Goal: Task Accomplishment & Management: Complete application form

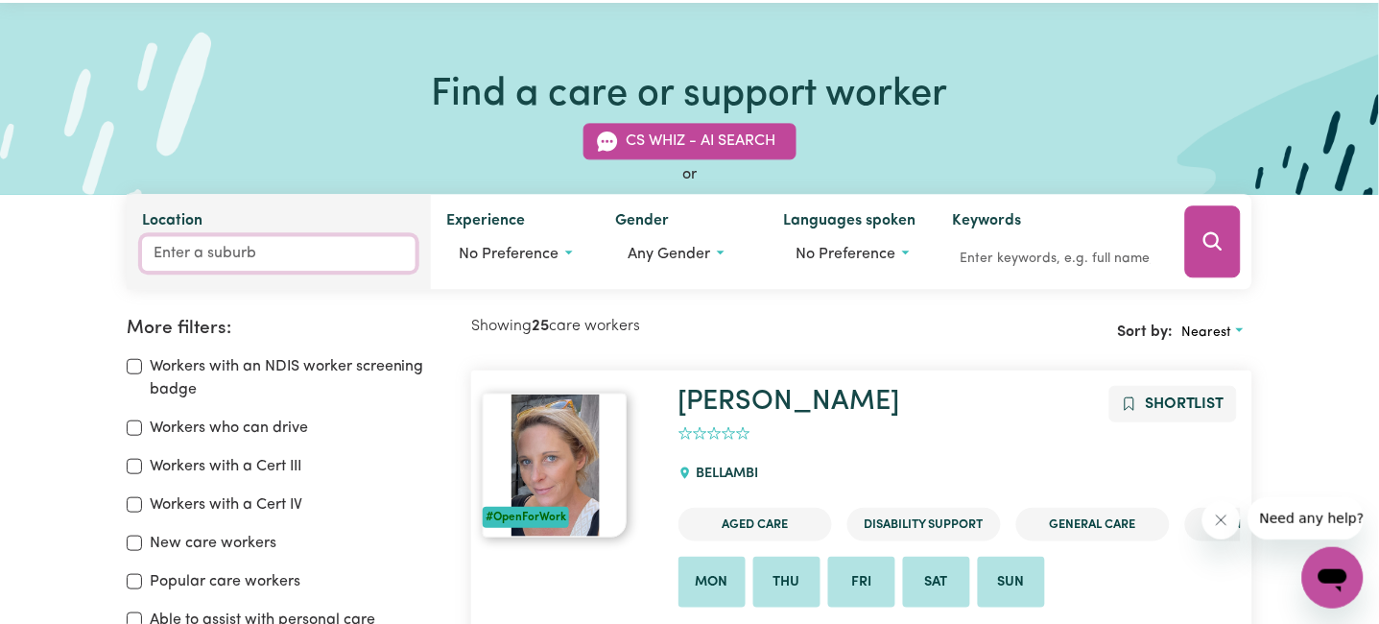
click at [236, 245] on input "Location" at bounding box center [279, 254] width 274 height 35
type input "una"
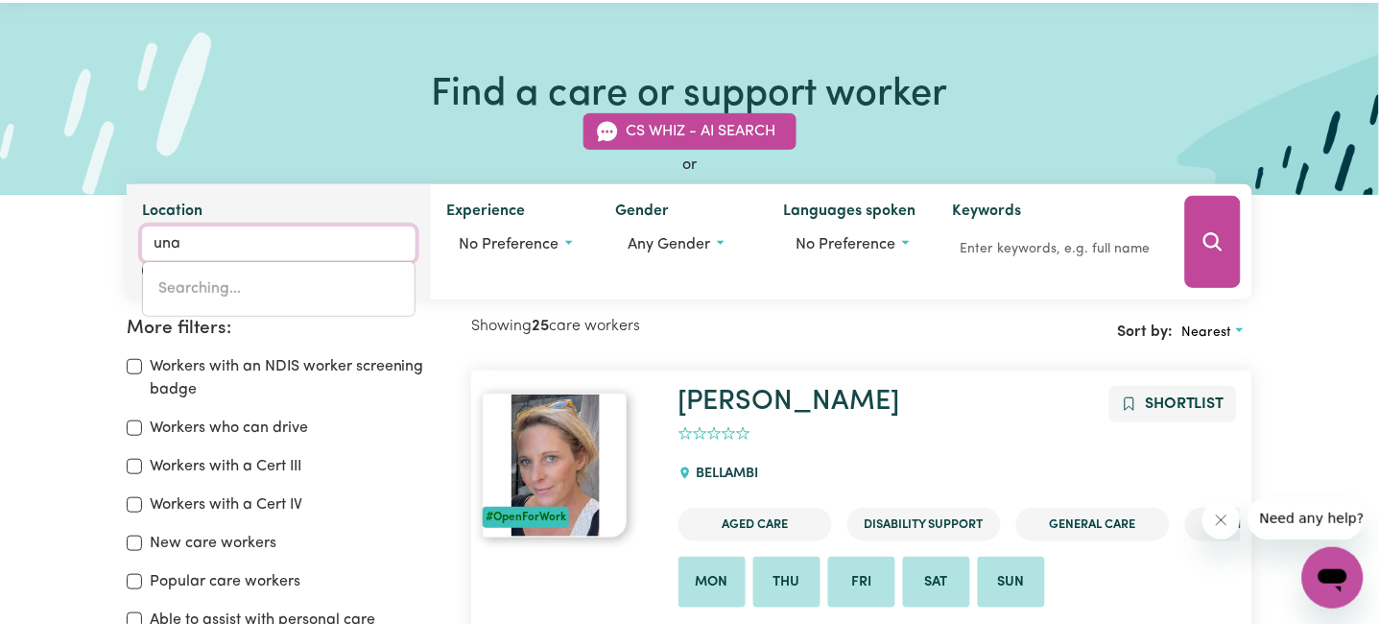
type input "unaNDERRA, [GEOGRAPHIC_DATA], 2526"
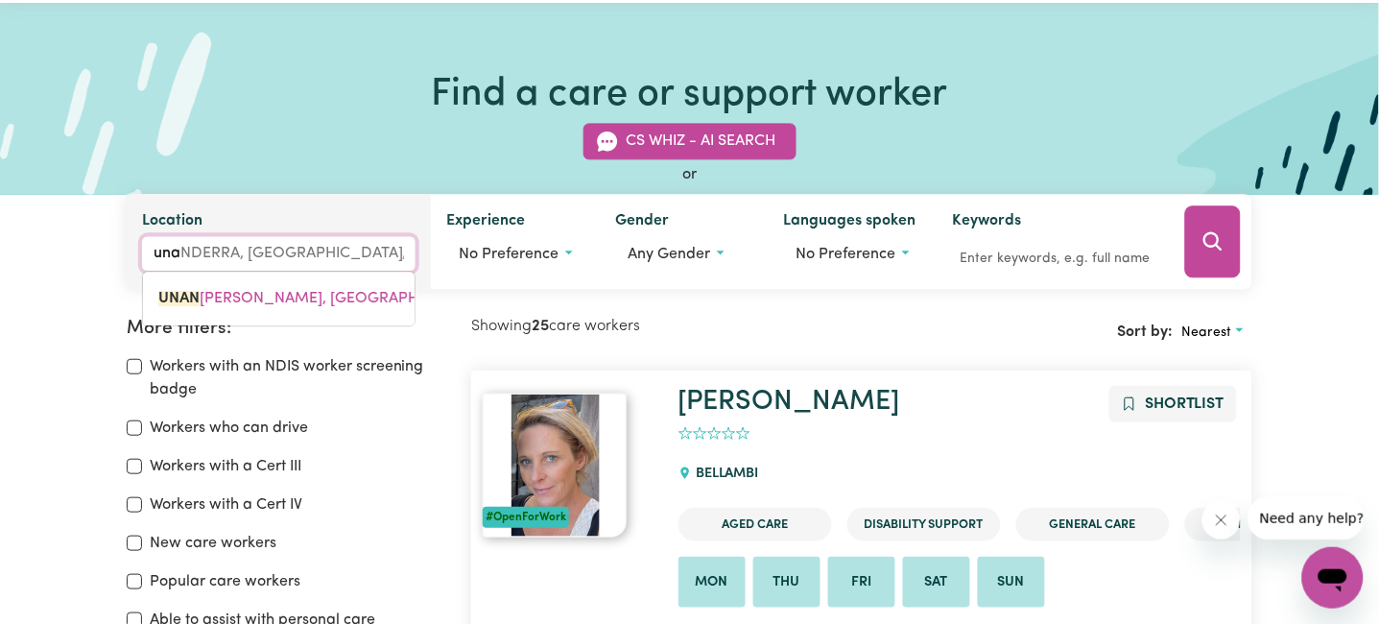
type input "unan"
type input "unanDERRA, [GEOGRAPHIC_DATA], 2526"
type input "unand"
type input "unandERRA, [GEOGRAPHIC_DATA], 2526"
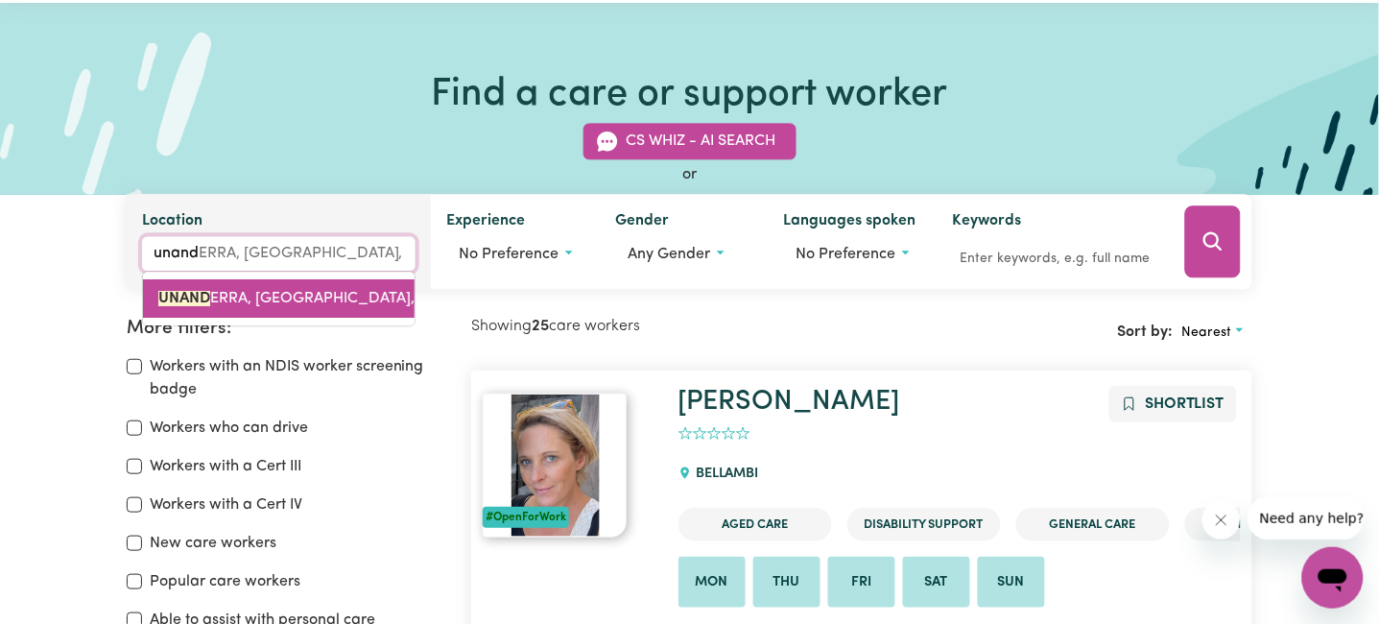
click at [218, 304] on span "UNAND ERRA, [GEOGRAPHIC_DATA], 2526" at bounding box center [304, 299] width 293 height 15
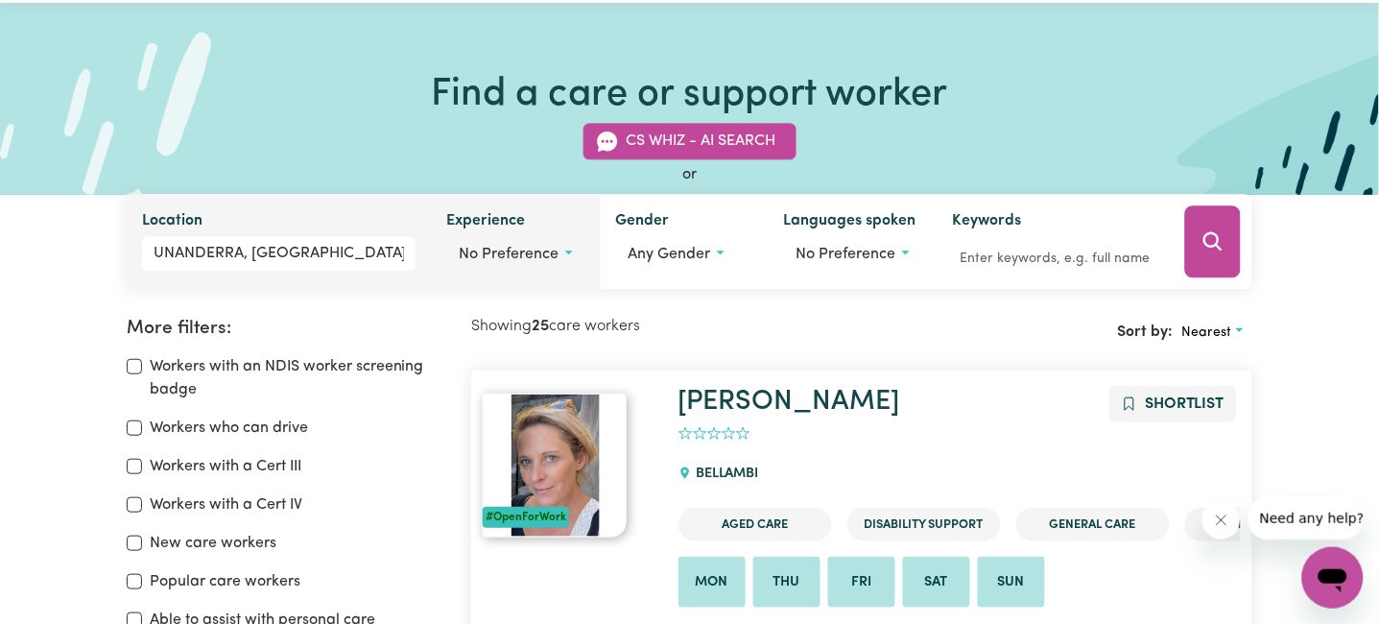
click at [562, 264] on button "No preference" at bounding box center [515, 255] width 138 height 36
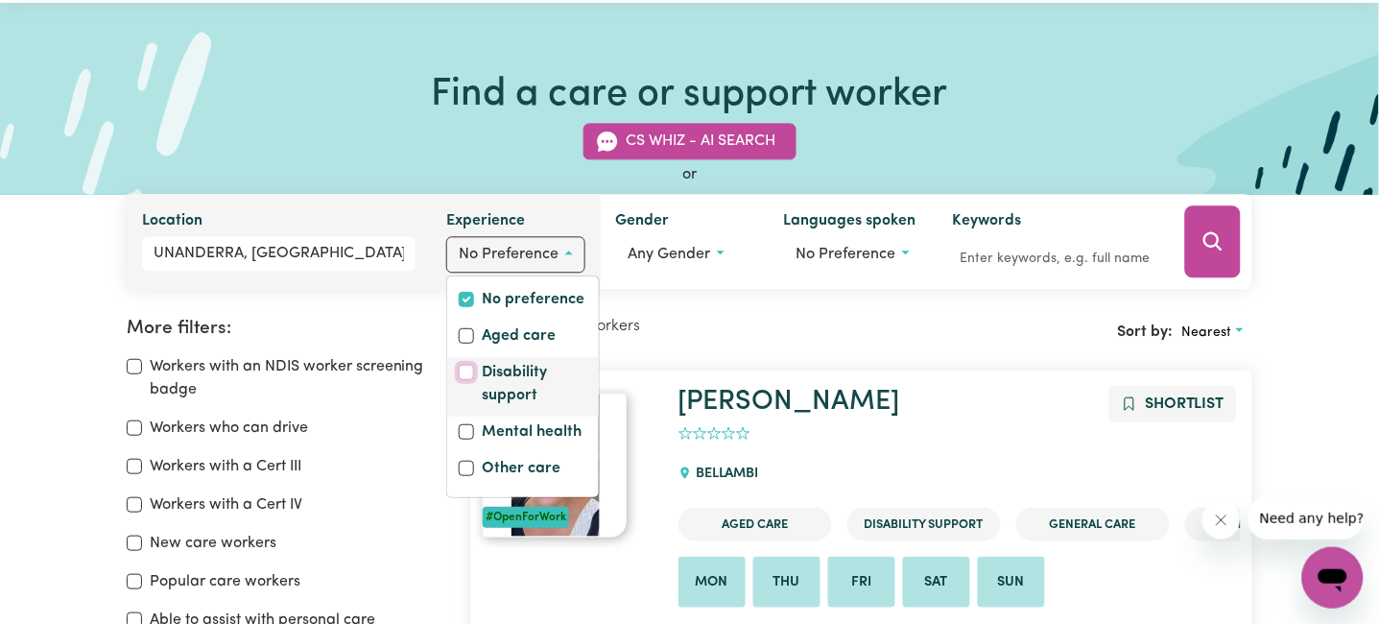
click at [468, 368] on input "Disability support" at bounding box center [466, 372] width 15 height 15
checkbox input "true"
checkbox input "false"
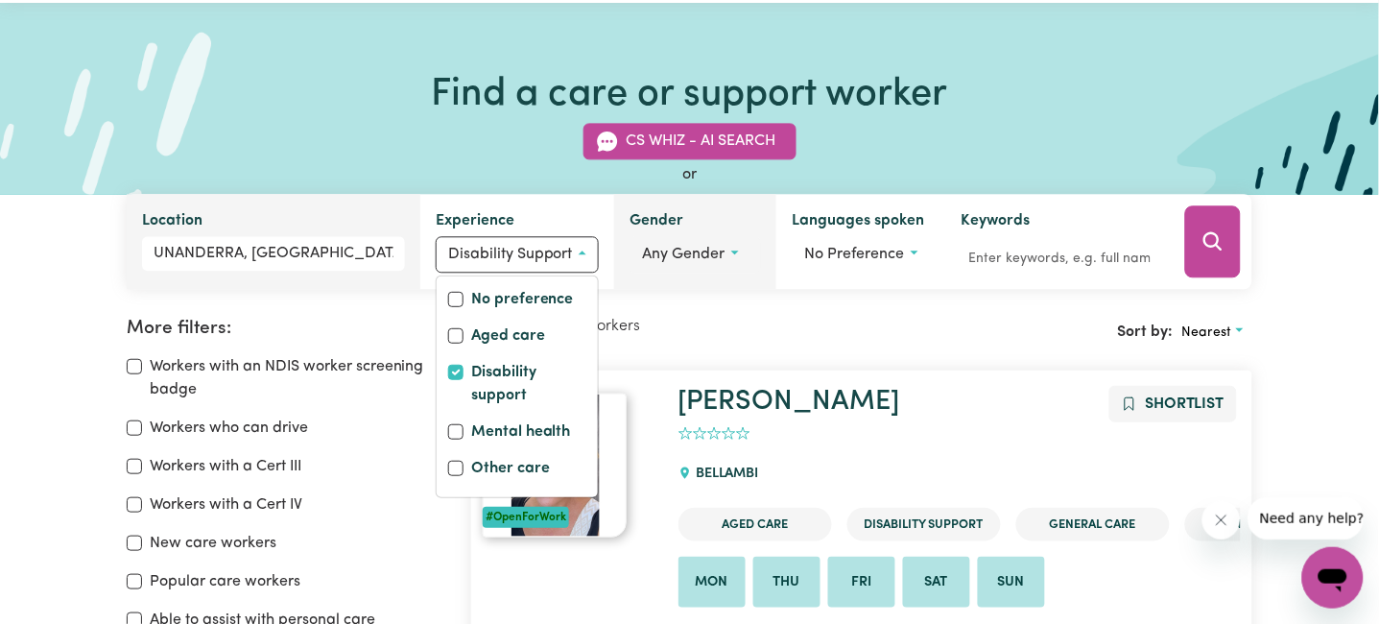
click at [743, 242] on button "Any gender" at bounding box center [695, 255] width 131 height 36
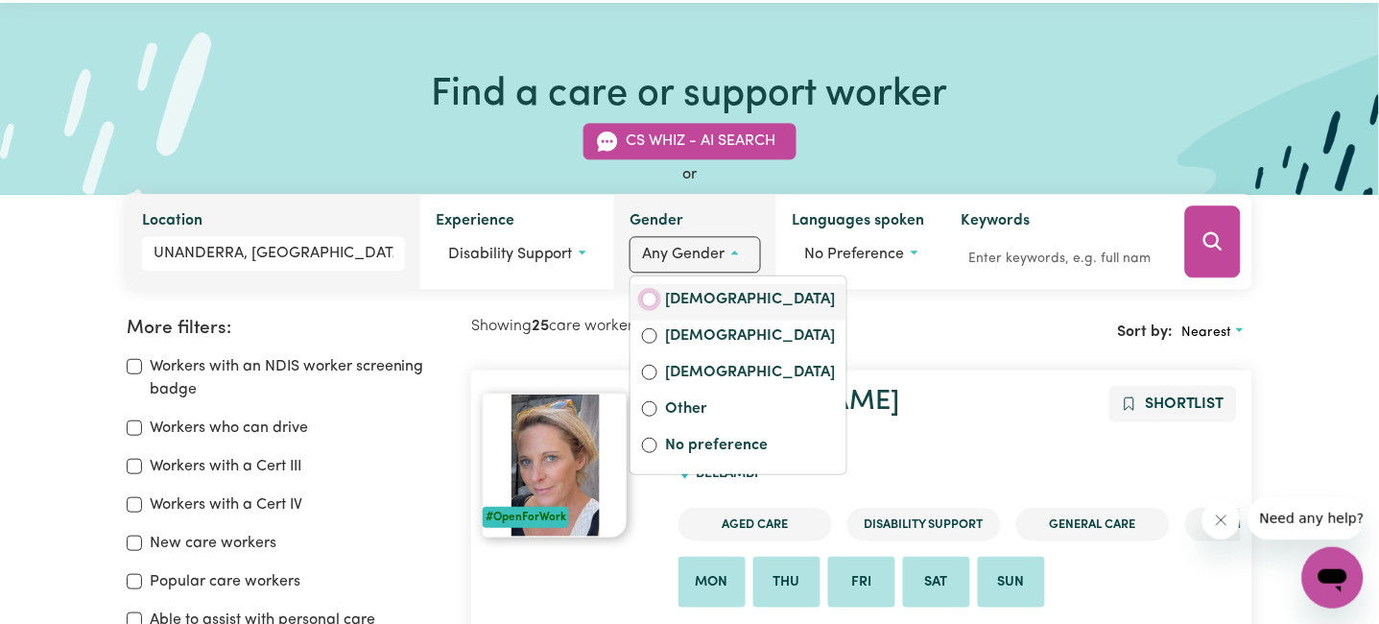
click at [640, 300] on div "[DEMOGRAPHIC_DATA]" at bounding box center [738, 302] width 216 height 36
click at [651, 300] on input "[DEMOGRAPHIC_DATA]" at bounding box center [649, 299] width 15 height 15
radio input "true"
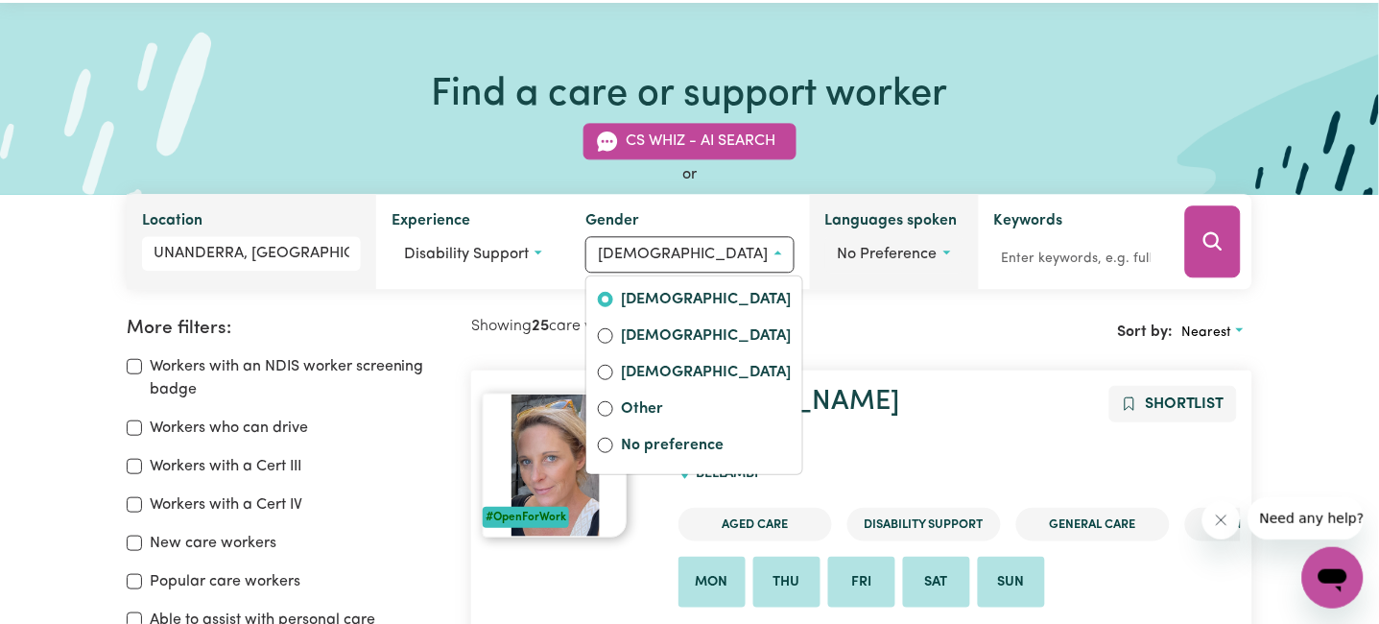
click at [908, 252] on button "No preference" at bounding box center [894, 255] width 138 height 36
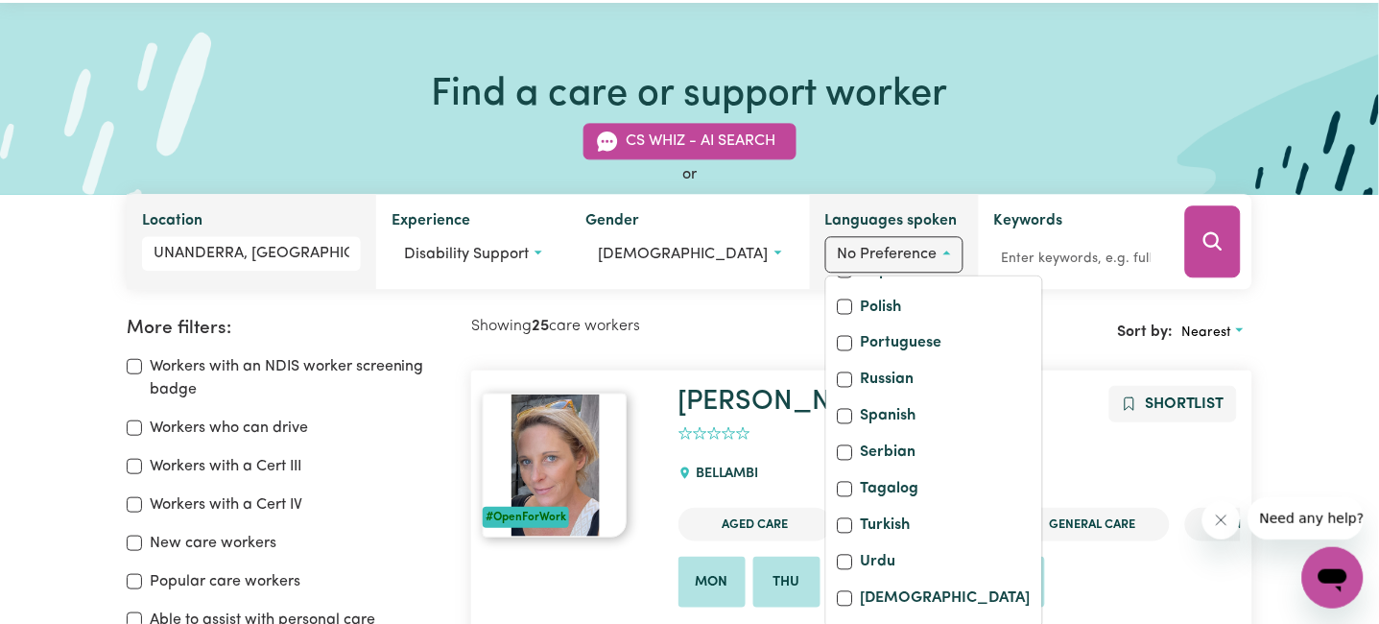
scroll to position [836, 0]
click at [838, 595] on input "[DEMOGRAPHIC_DATA]" at bounding box center [845, 598] width 15 height 15
checkbox input "true"
checkbox input "false"
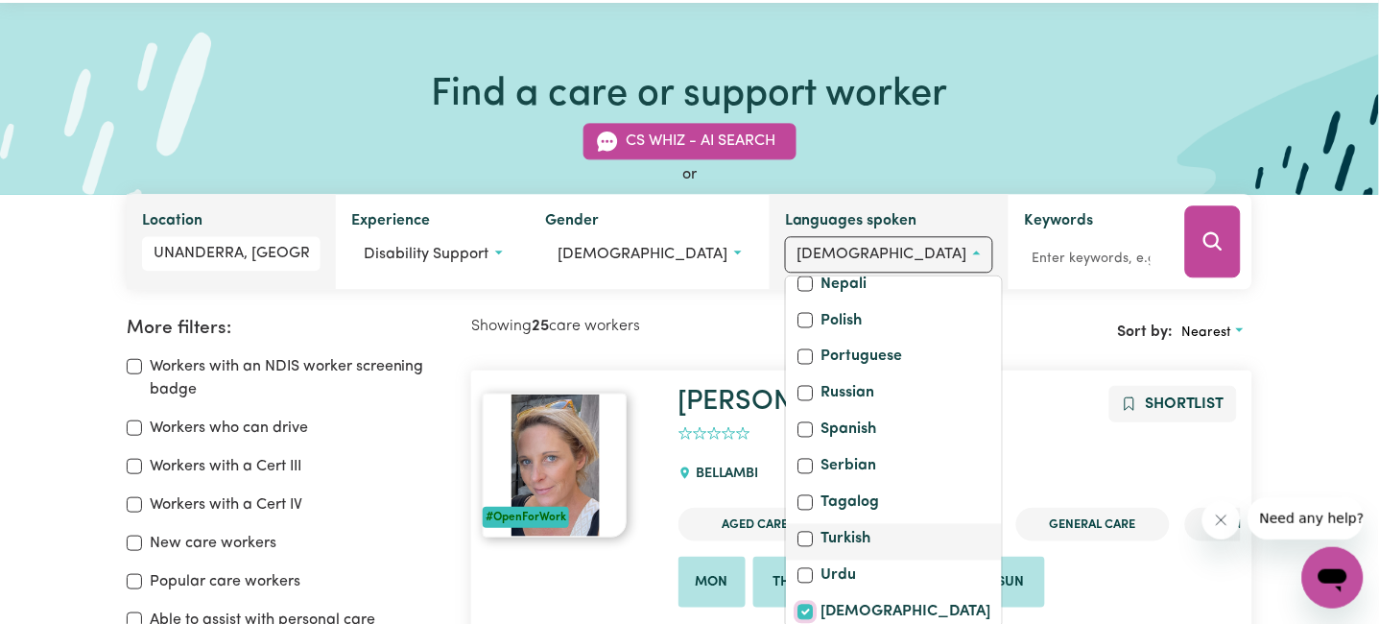
scroll to position [708, 0]
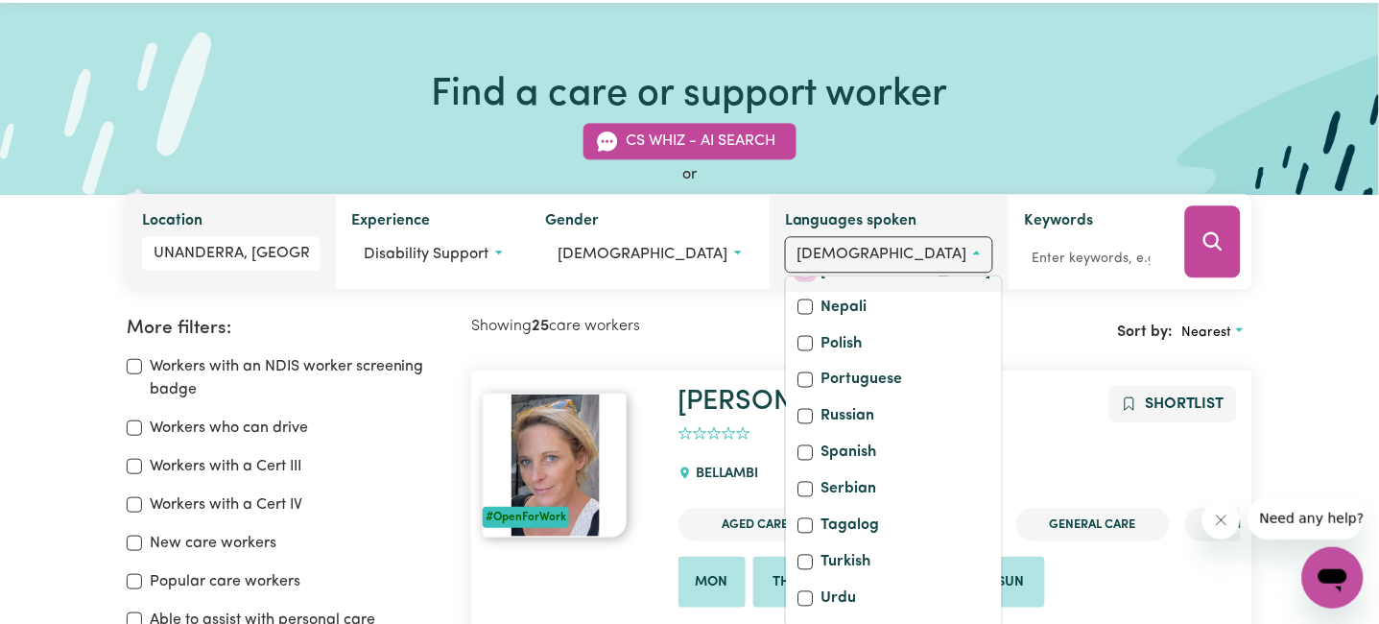
click at [813, 278] on input "[DEMOGRAPHIC_DATA]" at bounding box center [804, 270] width 15 height 15
checkbox input "true"
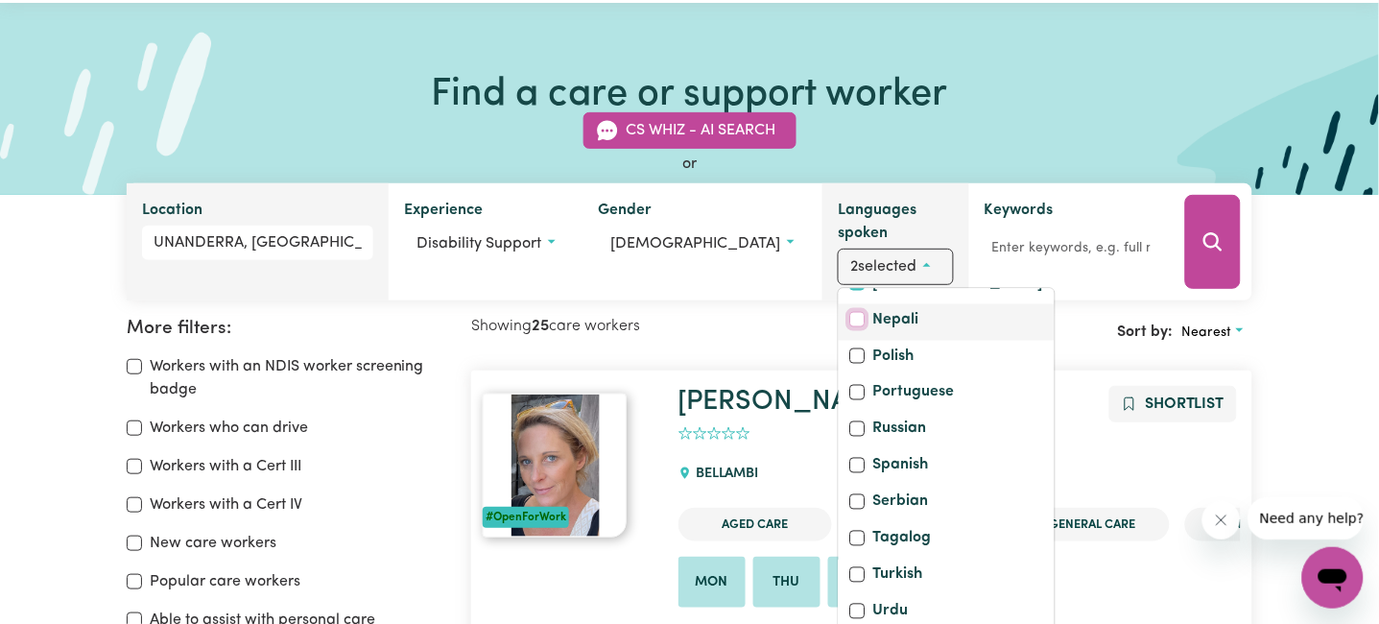
click at [850, 327] on input "Nepali" at bounding box center [857, 319] width 15 height 15
checkbox input "true"
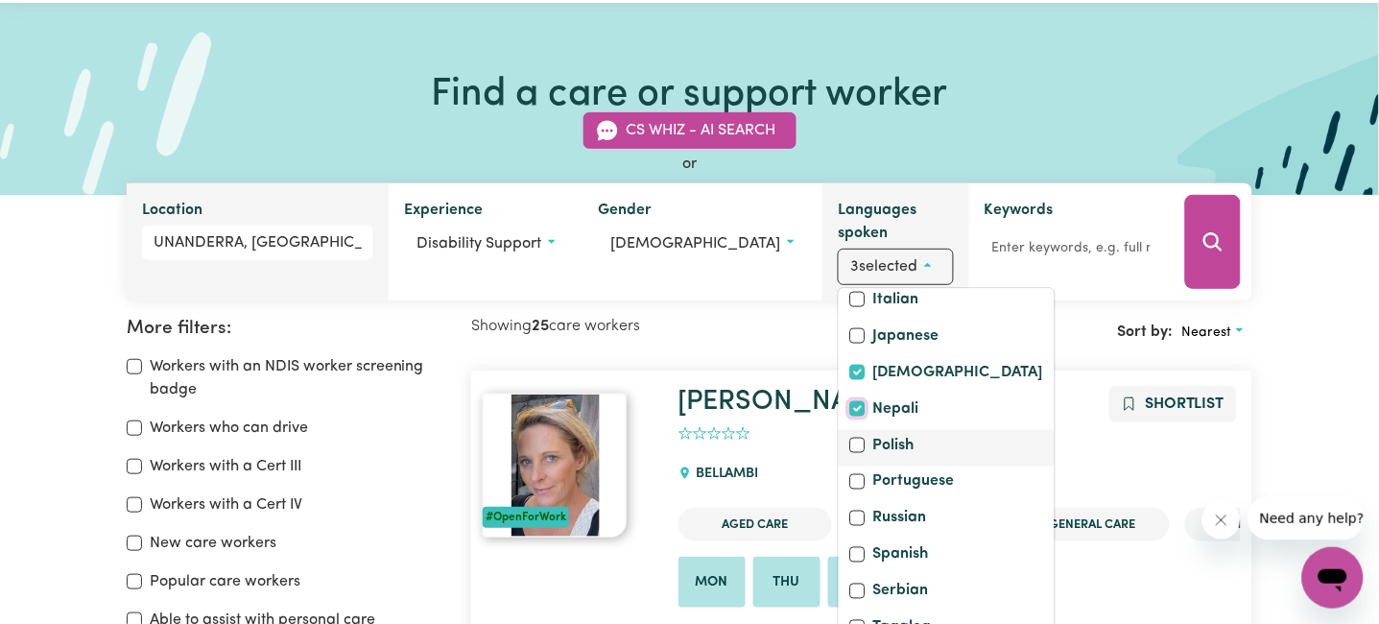
scroll to position [580, 0]
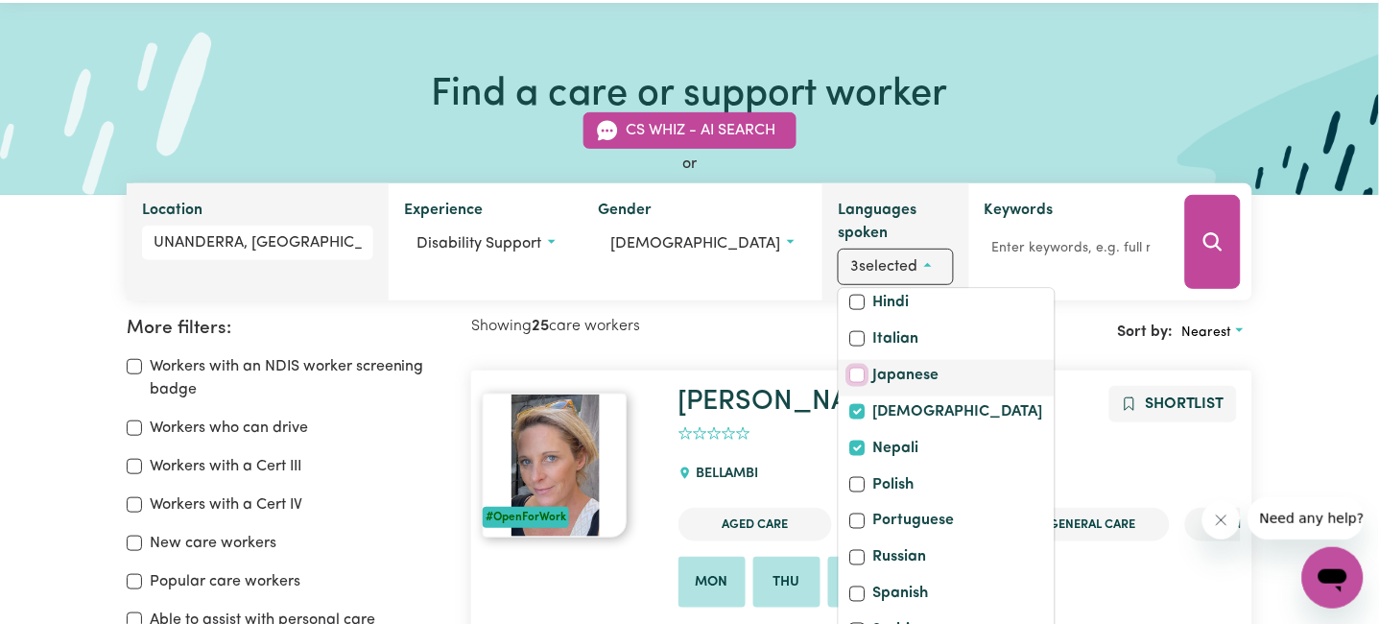
click at [850, 383] on input "Japanese" at bounding box center [857, 375] width 15 height 15
checkbox input "true"
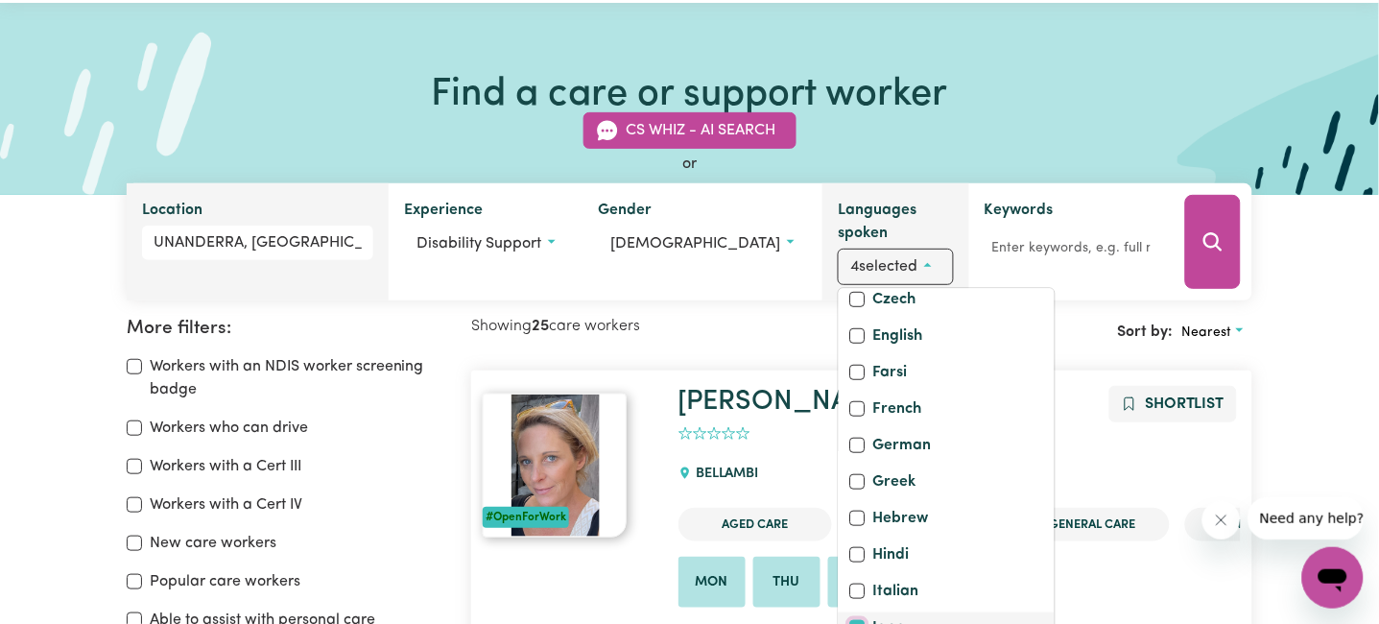
scroll to position [324, 0]
click at [850, 346] on input "English" at bounding box center [857, 338] width 15 height 15
checkbox input "true"
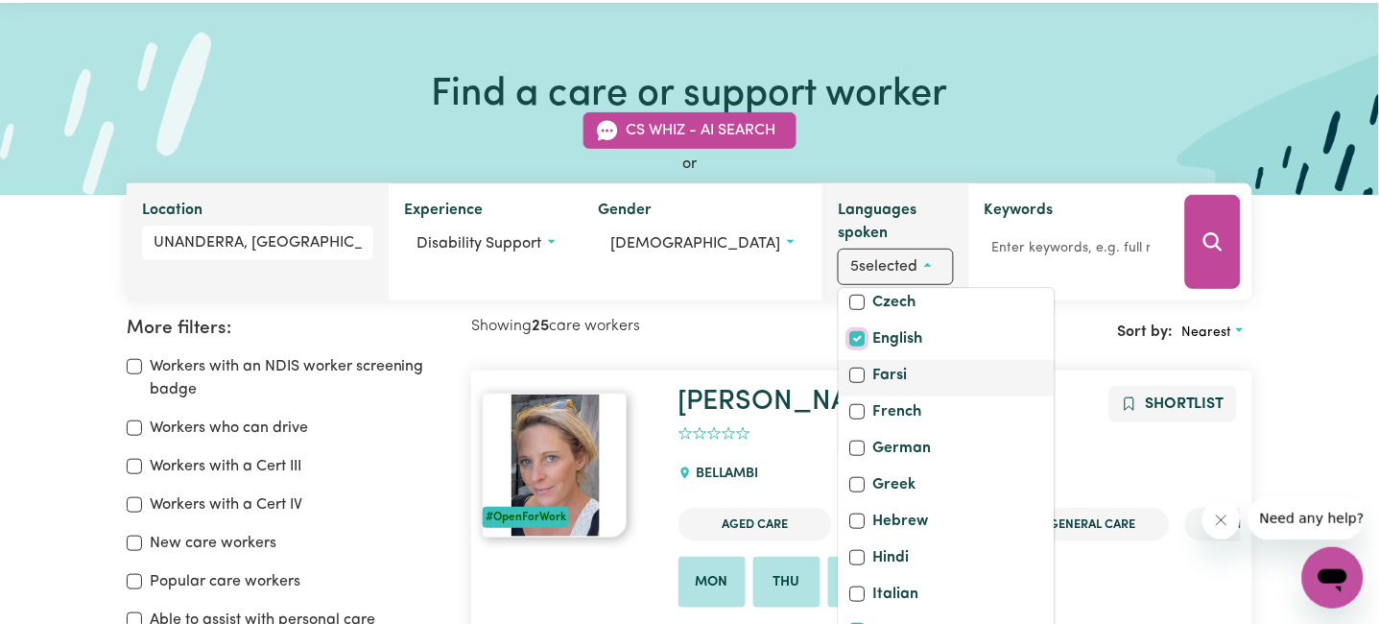
scroll to position [196, 0]
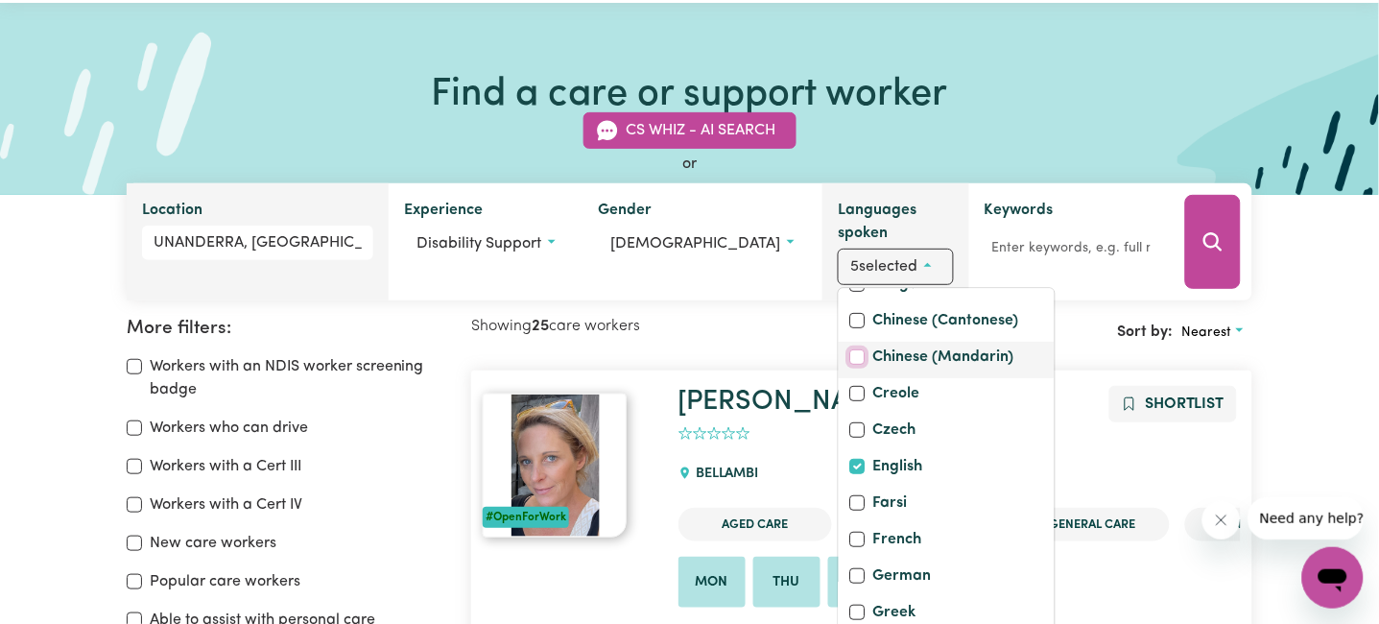
click at [850, 366] on input "Chinese (Mandarin)" at bounding box center [857, 357] width 15 height 15
checkbox input "true"
click at [850, 329] on input "Chinese (Cantonese)" at bounding box center [857, 321] width 15 height 15
checkbox input "true"
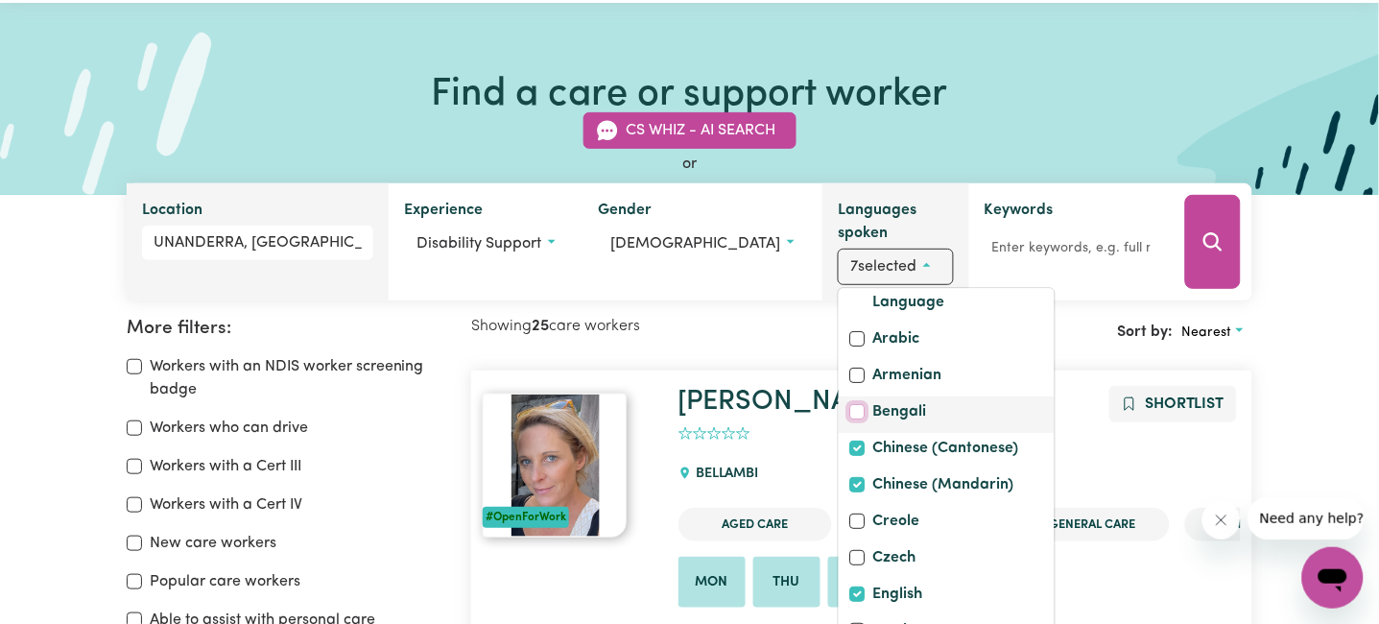
click at [850, 420] on input "Bengali" at bounding box center [857, 412] width 15 height 15
checkbox input "true"
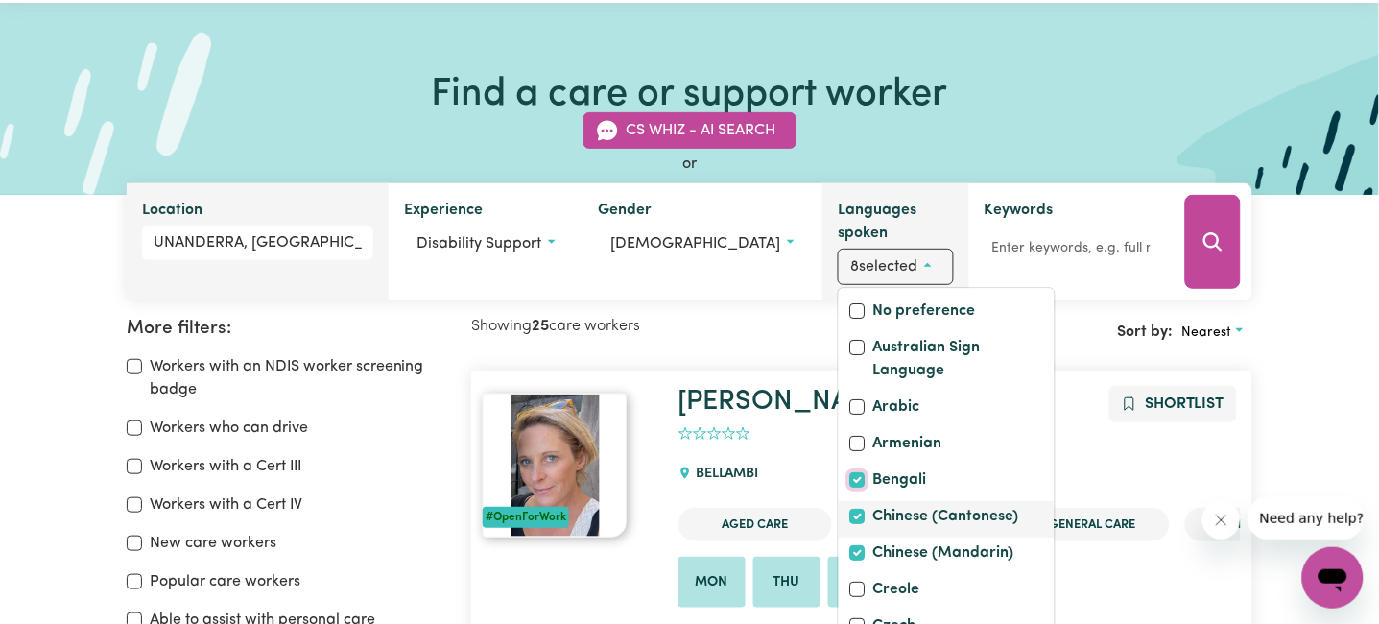
scroll to position [0, 0]
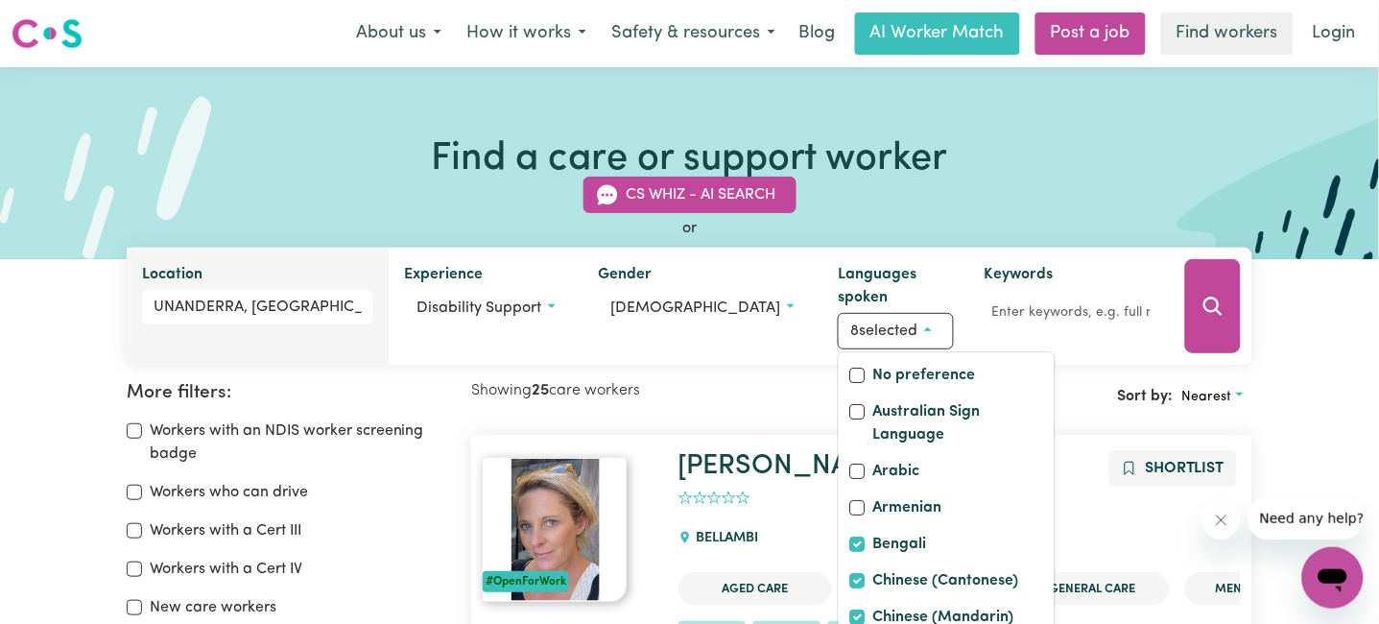
click at [983, 451] on h1 "[PERSON_NAME]" at bounding box center [959, 467] width 563 height 34
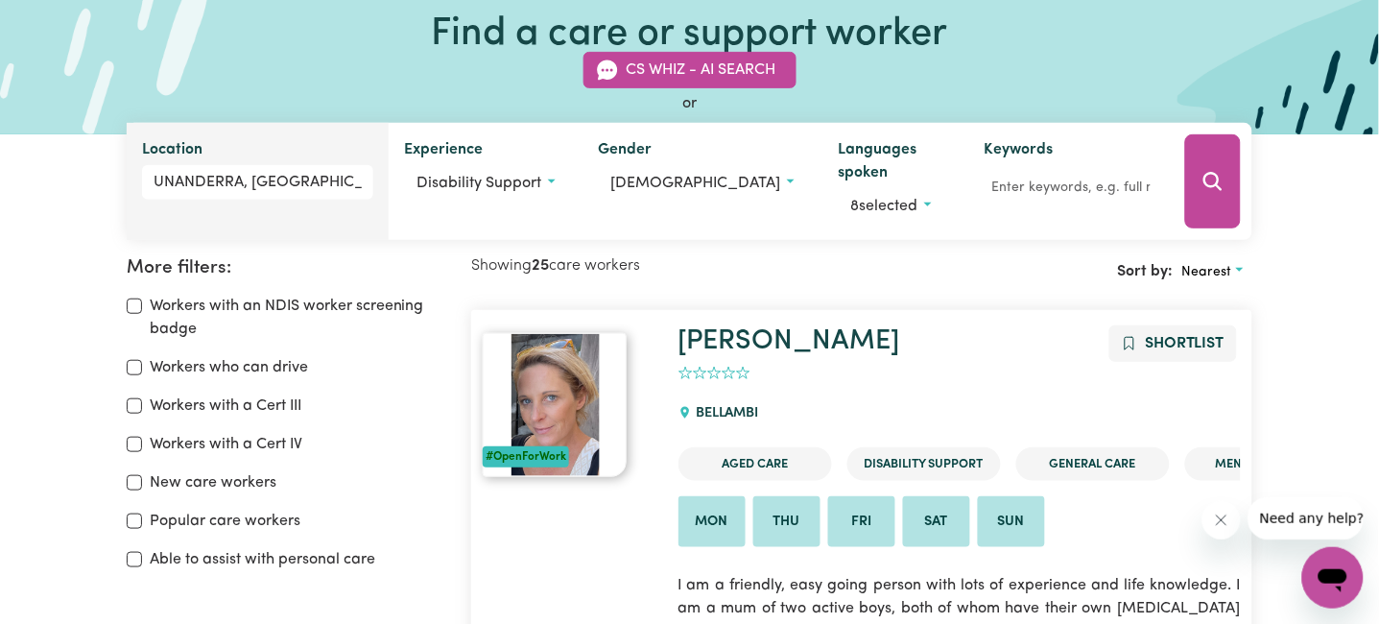
scroll to position [128, 0]
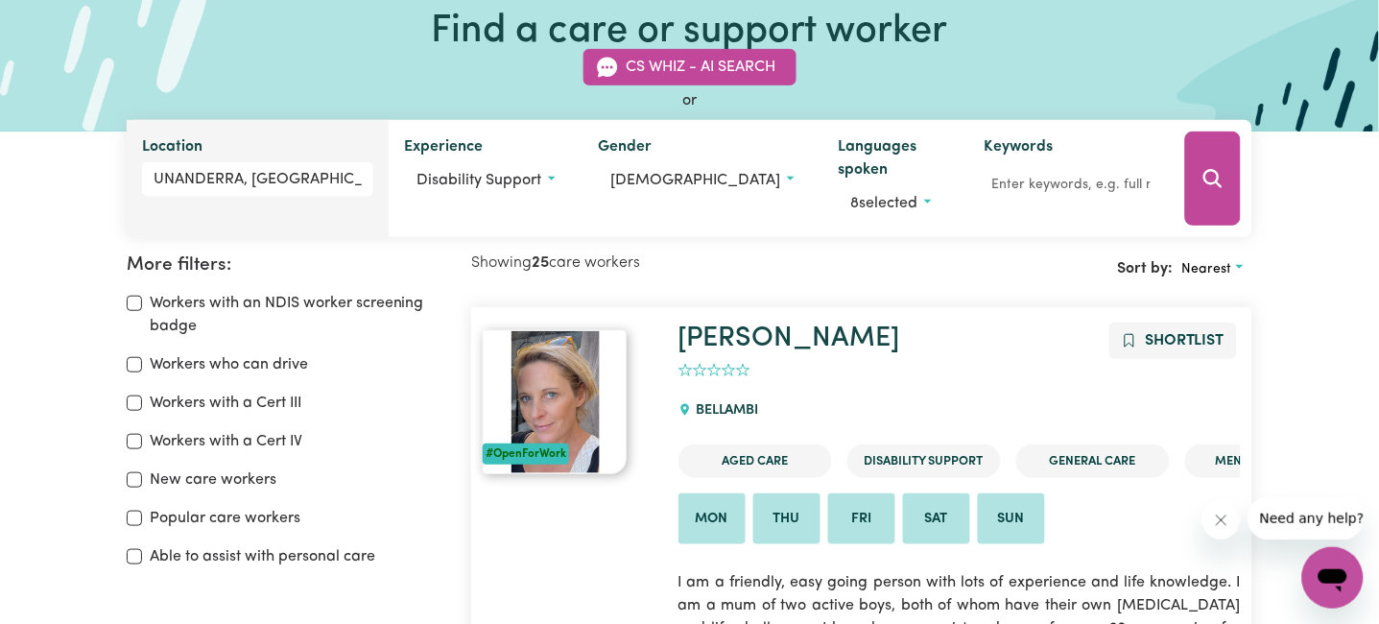
click at [133, 355] on div "Workers who can drive" at bounding box center [287, 364] width 321 height 23
click at [129, 366] on input "Workers who can drive" at bounding box center [134, 364] width 15 height 15
checkbox input "true"
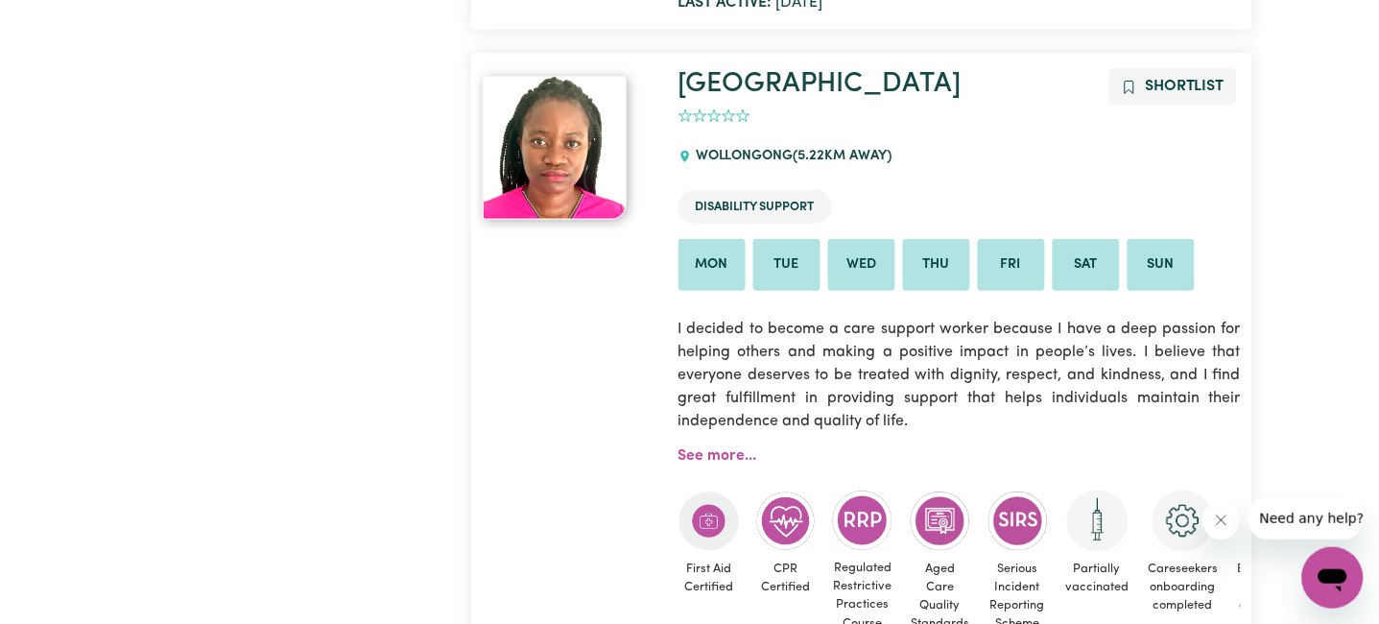
scroll to position [6590, 0]
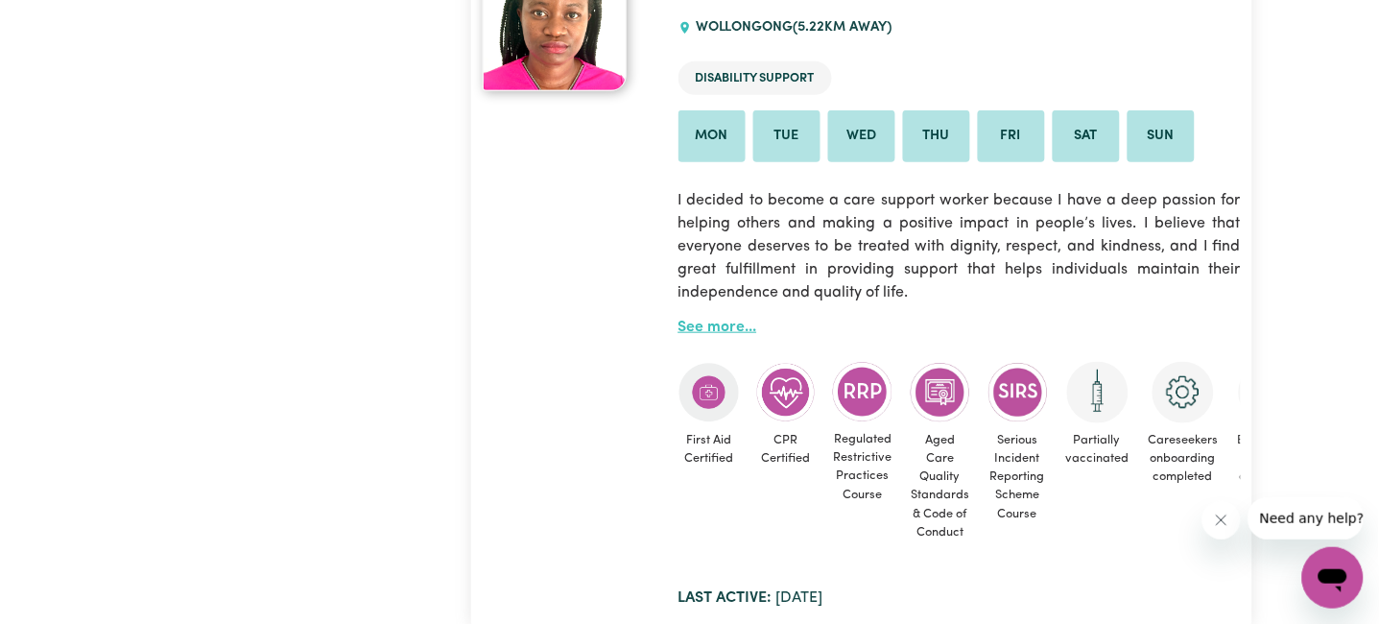
click at [701, 335] on link "See more..." at bounding box center [717, 327] width 79 height 15
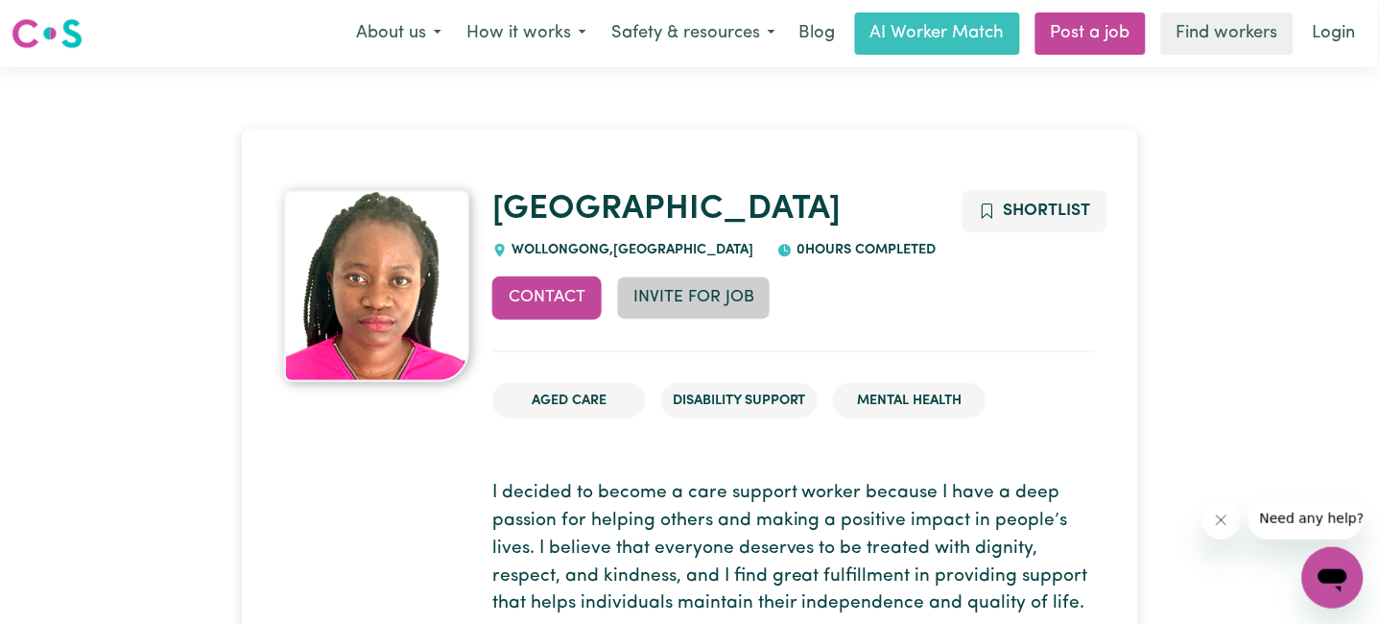
click at [722, 297] on button "Invite for Job" at bounding box center [694, 297] width 154 height 42
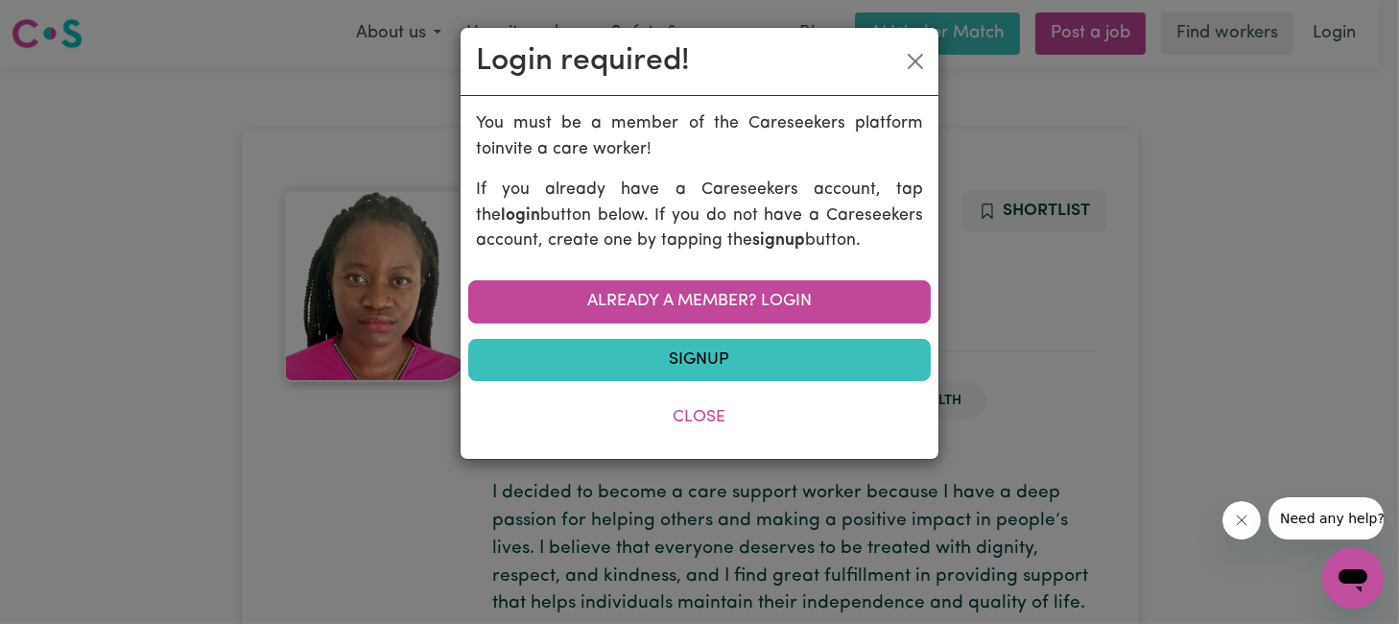
click at [191, 347] on div "Login required! You must be a member of the Careseekers platform to invite a ca…" at bounding box center [699, 312] width 1399 height 624
